Goal: Task Accomplishment & Management: Complete application form

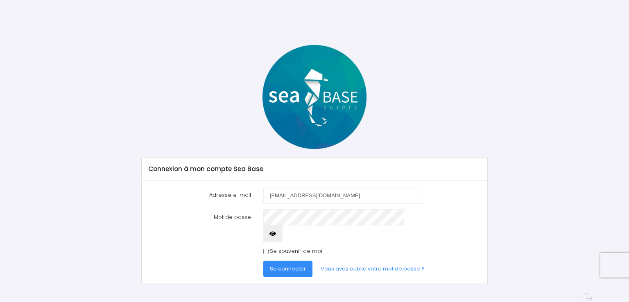
type input "[EMAIL_ADDRESS][DOMAIN_NAME]"
click at [276, 234] on icon "button" at bounding box center [272, 234] width 7 height 0
click at [286, 265] on span "Se connecter" at bounding box center [288, 269] width 36 height 8
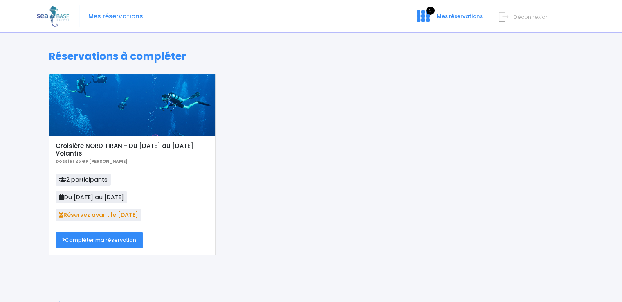
click at [100, 241] on link "Compléter ma réservation" at bounding box center [99, 240] width 87 height 16
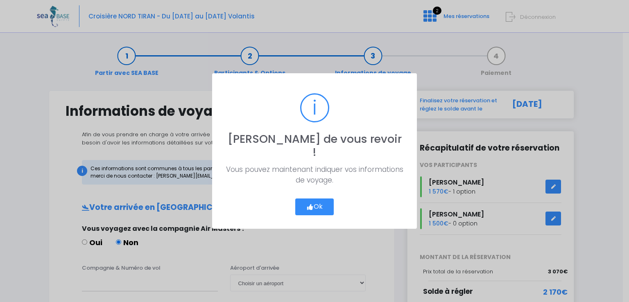
click at [316, 199] on button "Ok" at bounding box center [314, 206] width 38 height 17
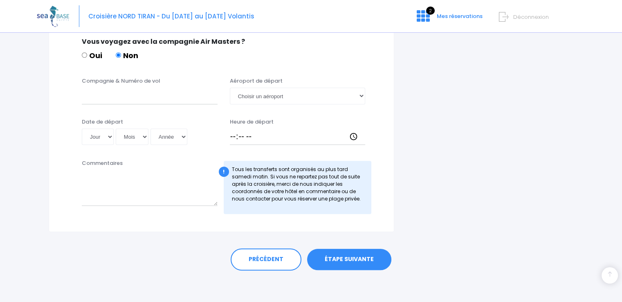
scroll to position [416, 0]
click at [342, 258] on link "ÉTAPE SUIVANTE" at bounding box center [349, 258] width 84 height 21
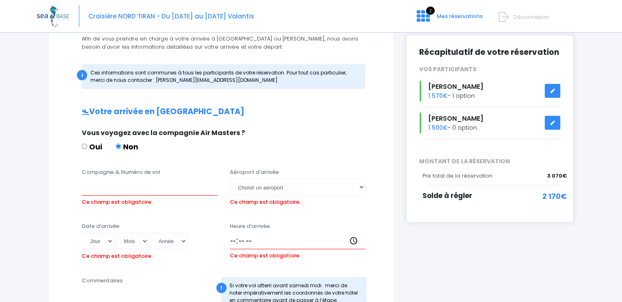
scroll to position [82, 0]
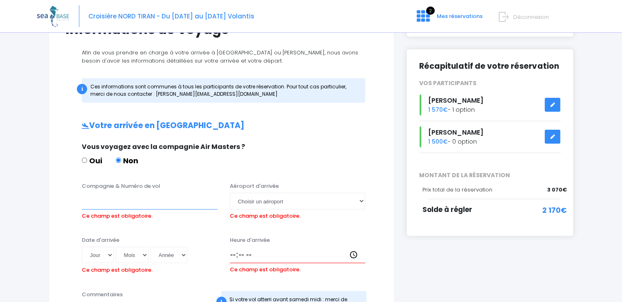
click at [88, 205] on input "Compagnie & Numéro de vol" at bounding box center [150, 201] width 136 height 16
drag, startPoint x: 88, startPoint y: 205, endPoint x: 444, endPoint y: 208, distance: 356.4
click at [444, 208] on span "Solde à régler" at bounding box center [448, 210] width 50 height 10
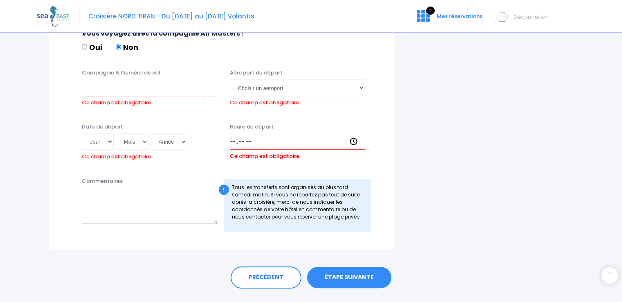
scroll to position [469, 0]
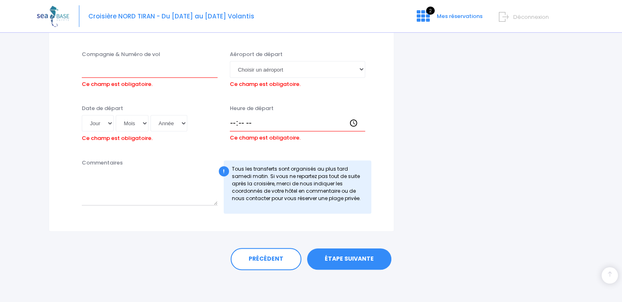
click at [334, 257] on link "ÉTAPE SUIVANTE" at bounding box center [349, 258] width 84 height 21
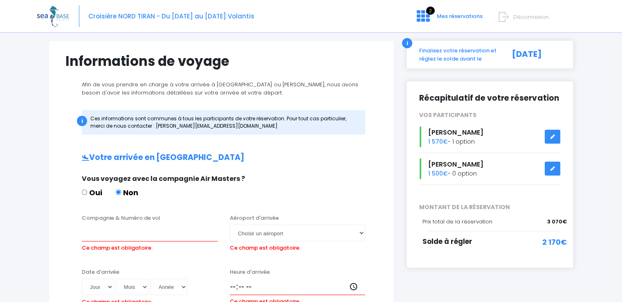
scroll to position [0, 0]
